Goal: Task Accomplishment & Management: Use online tool/utility

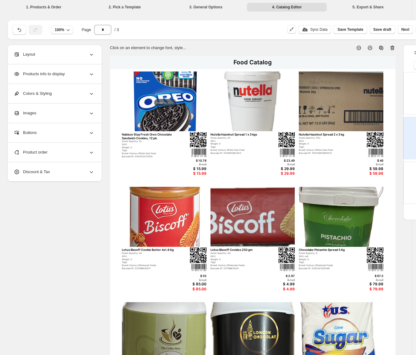
click at [80, 76] on div "Products info to display" at bounding box center [54, 73] width 81 height 19
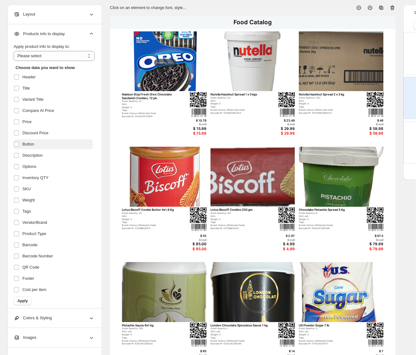
scroll to position [41, 0]
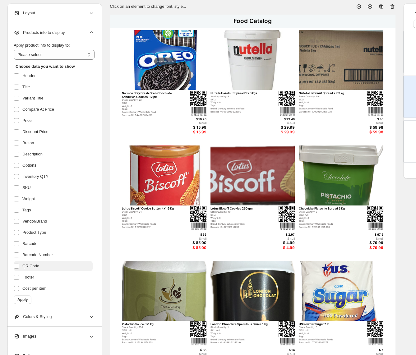
click at [33, 261] on label "QR Code" at bounding box center [53, 266] width 79 height 10
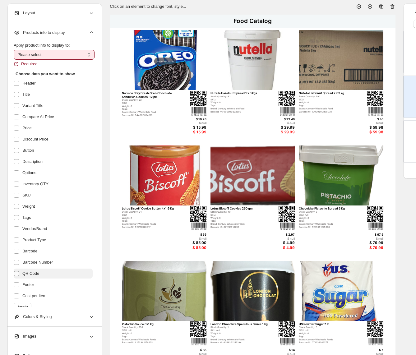
click at [19, 275] on span at bounding box center [17, 274] width 6 height 6
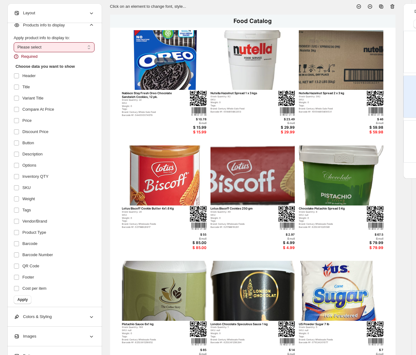
click at [66, 50] on select "**********" at bounding box center [54, 47] width 81 height 10
select select "**********"
click at [14, 50] on select "**********" at bounding box center [54, 47] width 81 height 10
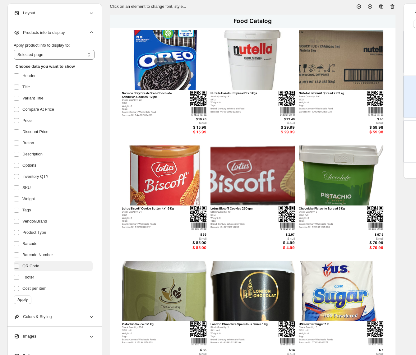
click at [16, 262] on label at bounding box center [18, 266] width 8 height 8
click at [31, 291] on span "Cost per item" at bounding box center [34, 288] width 24 height 6
click at [25, 301] on span "Apply" at bounding box center [22, 299] width 10 height 5
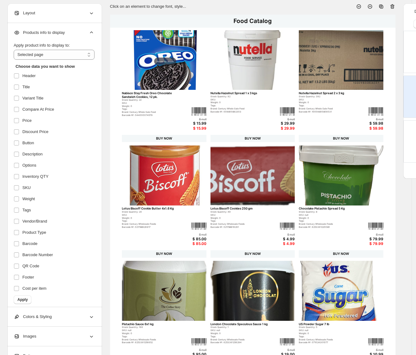
click at [203, 120] on div "$ null" at bounding box center [191, 118] width 30 height 3
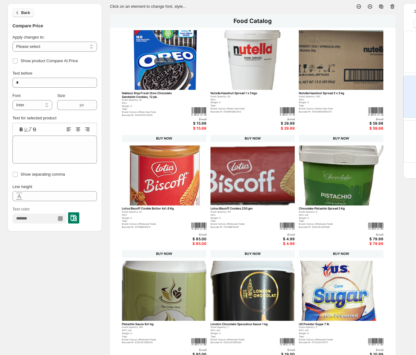
click at [22, 14] on span "Back" at bounding box center [25, 12] width 9 height 5
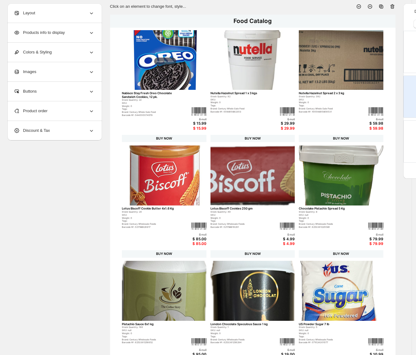
click at [76, 38] on div "Products info to display" at bounding box center [54, 32] width 81 height 19
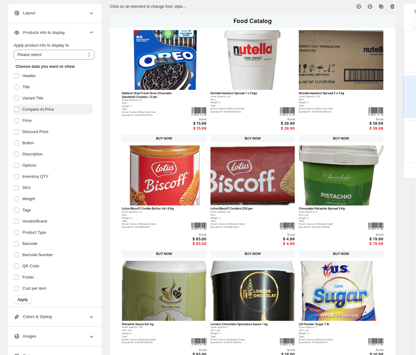
click at [34, 108] on span "Compare At Price" at bounding box center [38, 109] width 32 height 6
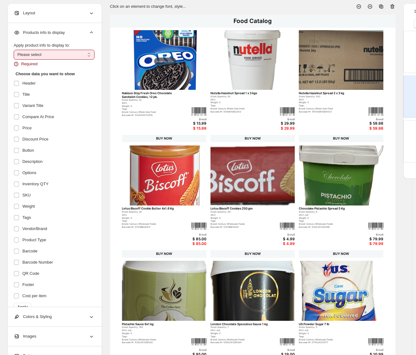
click at [60, 48] on span "Apply product info to display to:" at bounding box center [42, 45] width 56 height 5
click at [60, 50] on select "**********" at bounding box center [54, 55] width 81 height 10
click at [58, 54] on select "**********" at bounding box center [54, 55] width 81 height 10
select select "**********"
click at [14, 50] on select "**********" at bounding box center [54, 55] width 81 height 10
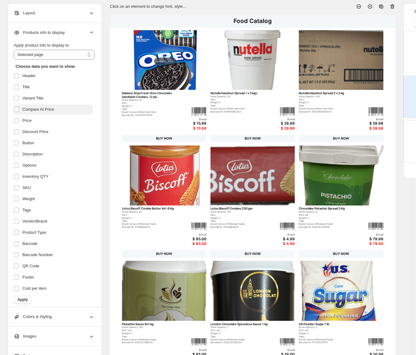
click at [30, 108] on span "Compare At Price" at bounding box center [38, 109] width 32 height 6
click at [27, 300] on span "Apply" at bounding box center [22, 299] width 10 height 5
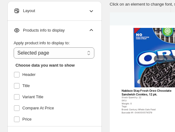
drag, startPoint x: 128, startPoint y: 3, endPoint x: 140, endPoint y: 40, distance: 39.0
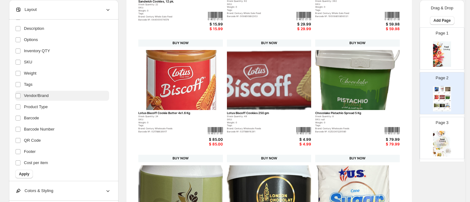
scroll to position [124, 0]
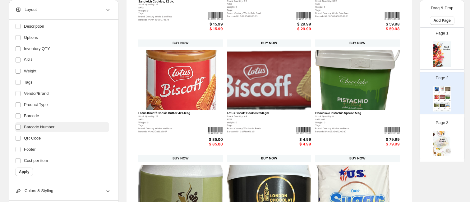
click at [41, 127] on span "Barcode Number" at bounding box center [39, 127] width 30 height 6
click at [35, 116] on span "Barcode" at bounding box center [31, 116] width 15 height 6
click at [24, 172] on span "Apply" at bounding box center [24, 171] width 10 height 5
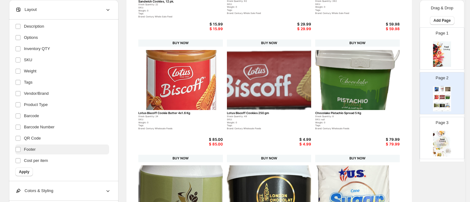
click at [30, 152] on span "Footer" at bounding box center [30, 149] width 12 height 6
click at [31, 147] on span "Footer" at bounding box center [30, 149] width 12 height 6
click at [24, 169] on button "Apply" at bounding box center [24, 171] width 18 height 9
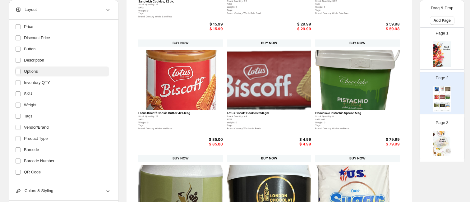
scroll to position [75, 0]
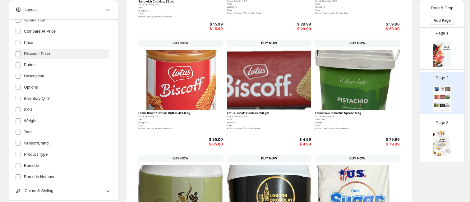
click at [30, 52] on span "Discount Price" at bounding box center [37, 54] width 26 height 6
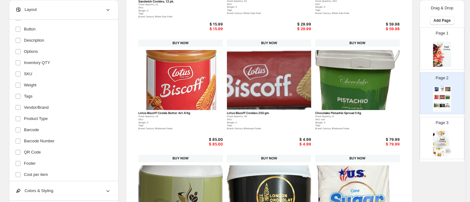
scroll to position [124, 0]
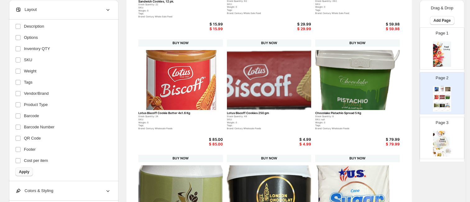
click at [26, 170] on span "Apply" at bounding box center [24, 171] width 10 height 5
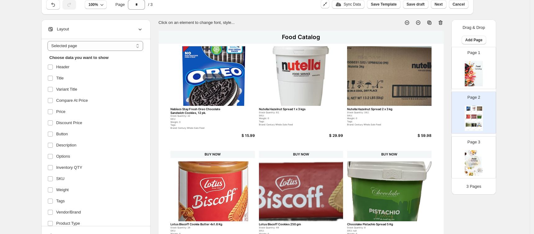
scroll to position [0, 0]
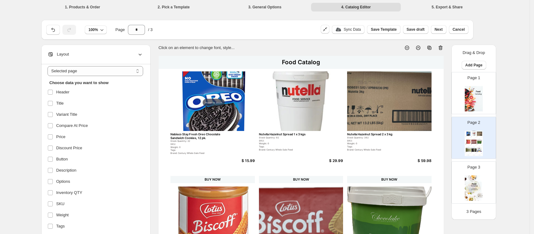
click at [139, 55] on icon at bounding box center [140, 54] width 6 height 6
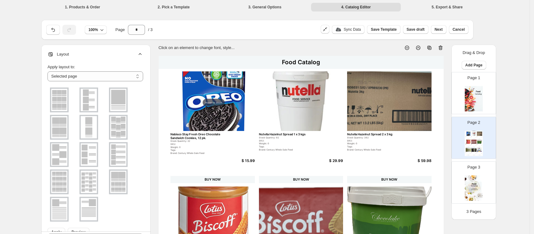
click at [142, 54] on icon at bounding box center [140, 54] width 6 height 6
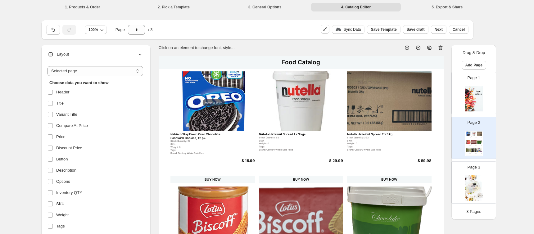
click at [142, 54] on icon at bounding box center [140, 55] width 3 height 2
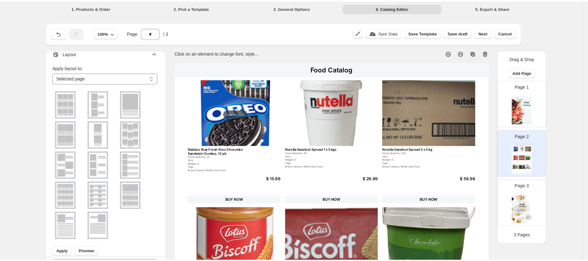
scroll to position [16, 0]
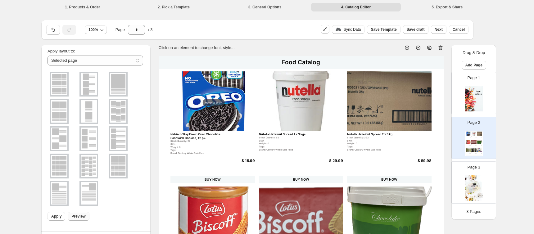
click at [74, 215] on span "Preview" at bounding box center [78, 216] width 14 height 5
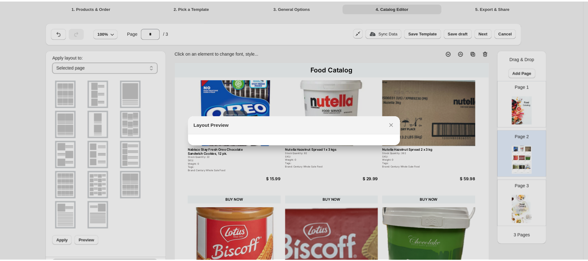
scroll to position [25, 0]
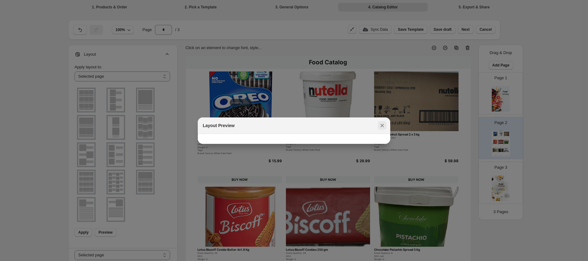
click at [253, 127] on icon ":rnp:" at bounding box center [382, 125] width 6 height 6
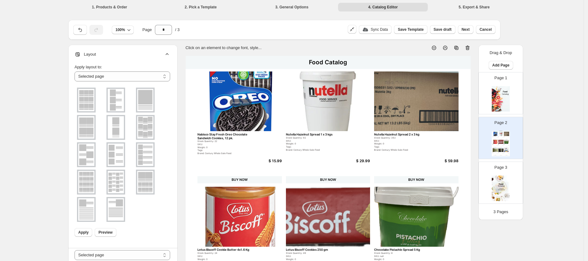
click at [145, 98] on img at bounding box center [145, 100] width 16 height 22
click at [107, 230] on button "Preview" at bounding box center [105, 232] width 21 height 9
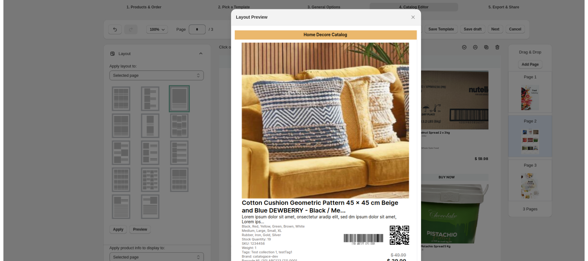
scroll to position [19, 0]
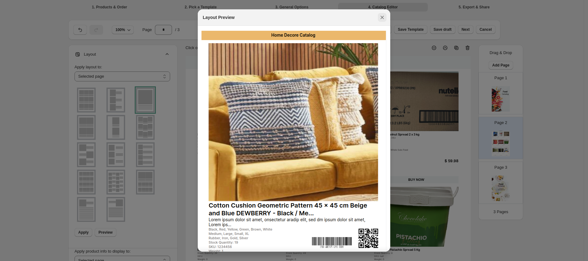
click at [253, 17] on icon ":rnp:" at bounding box center [382, 17] width 6 height 6
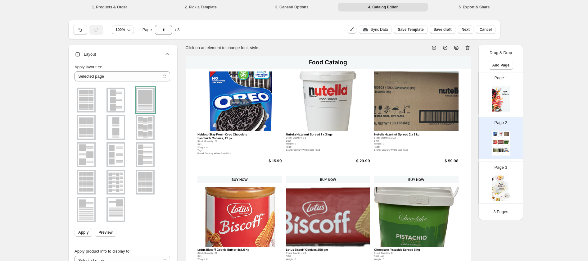
click at [106, 7] on li "1. Products & Order" at bounding box center [110, 6] width 90 height 9
click at [107, 7] on li "1. Products & Order" at bounding box center [110, 6] width 90 height 9
click at [86, 30] on button "button" at bounding box center [80, 30] width 14 height 10
click at [97, 30] on icon "button" at bounding box center [96, 30] width 6 height 6
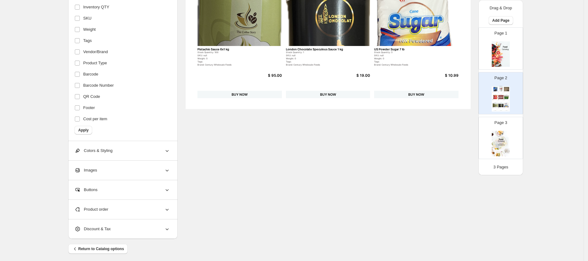
scroll to position [319, 0]
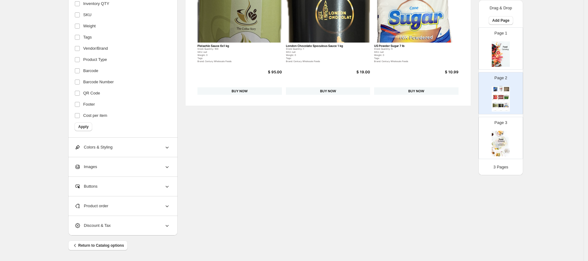
click at [152, 205] on div "Product order" at bounding box center [123, 205] width 96 height 19
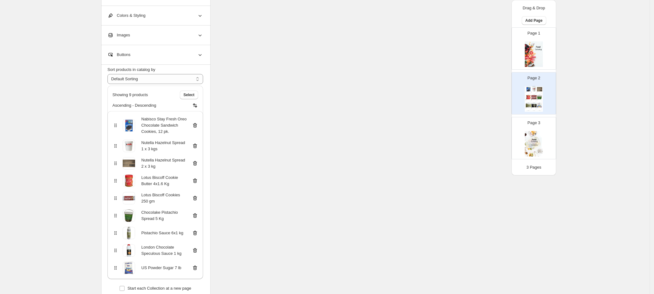
scroll to position [14, 0]
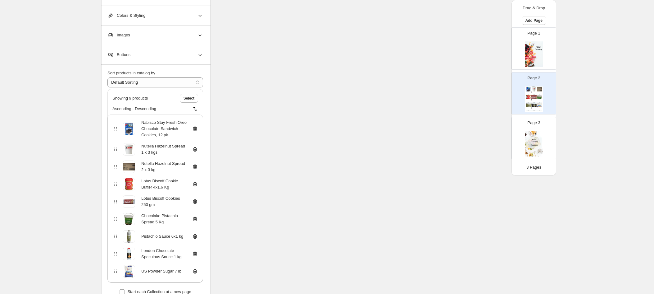
click at [195, 253] on icon at bounding box center [194, 254] width 1 height 2
click at [196, 251] on icon at bounding box center [195, 253] width 4 height 5
click at [145, 270] on span "Add Products" at bounding box center [136, 270] width 25 height 5
